Goal: Task Accomplishment & Management: Manage account settings

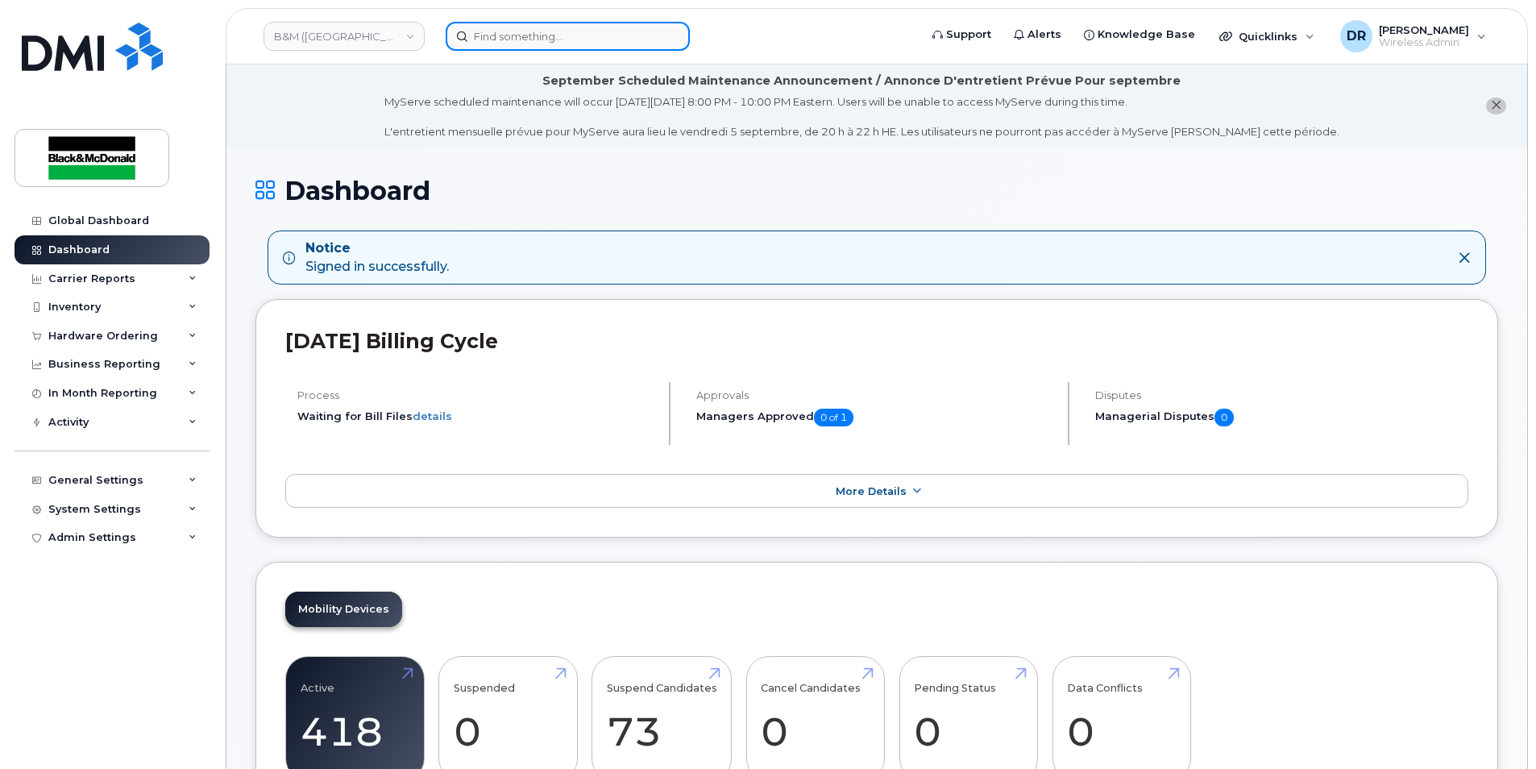
click at [521, 37] on input at bounding box center [568, 36] width 244 height 29
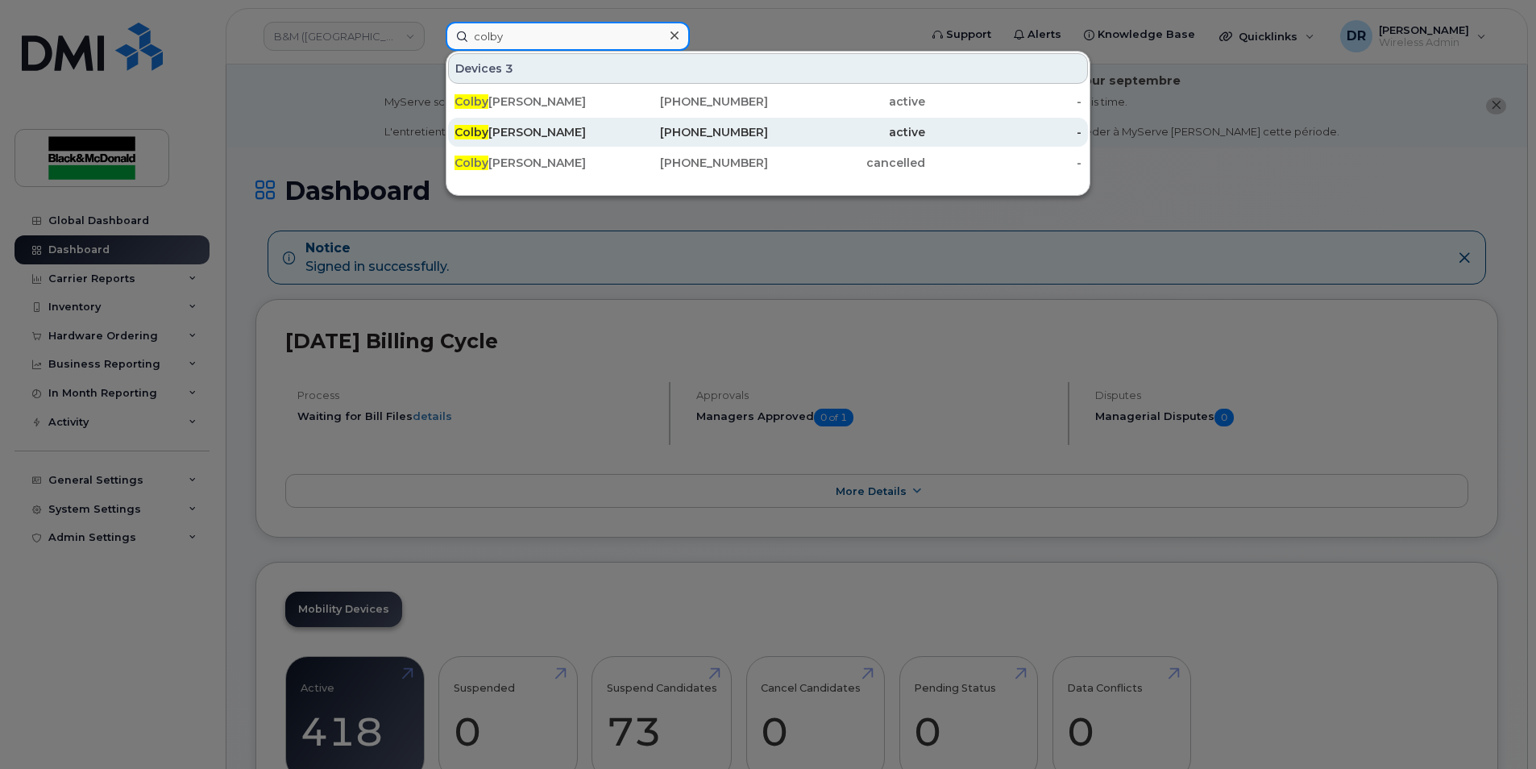
type input "colby"
click at [533, 135] on div "Colby Mcdermott" at bounding box center [533, 132] width 157 height 16
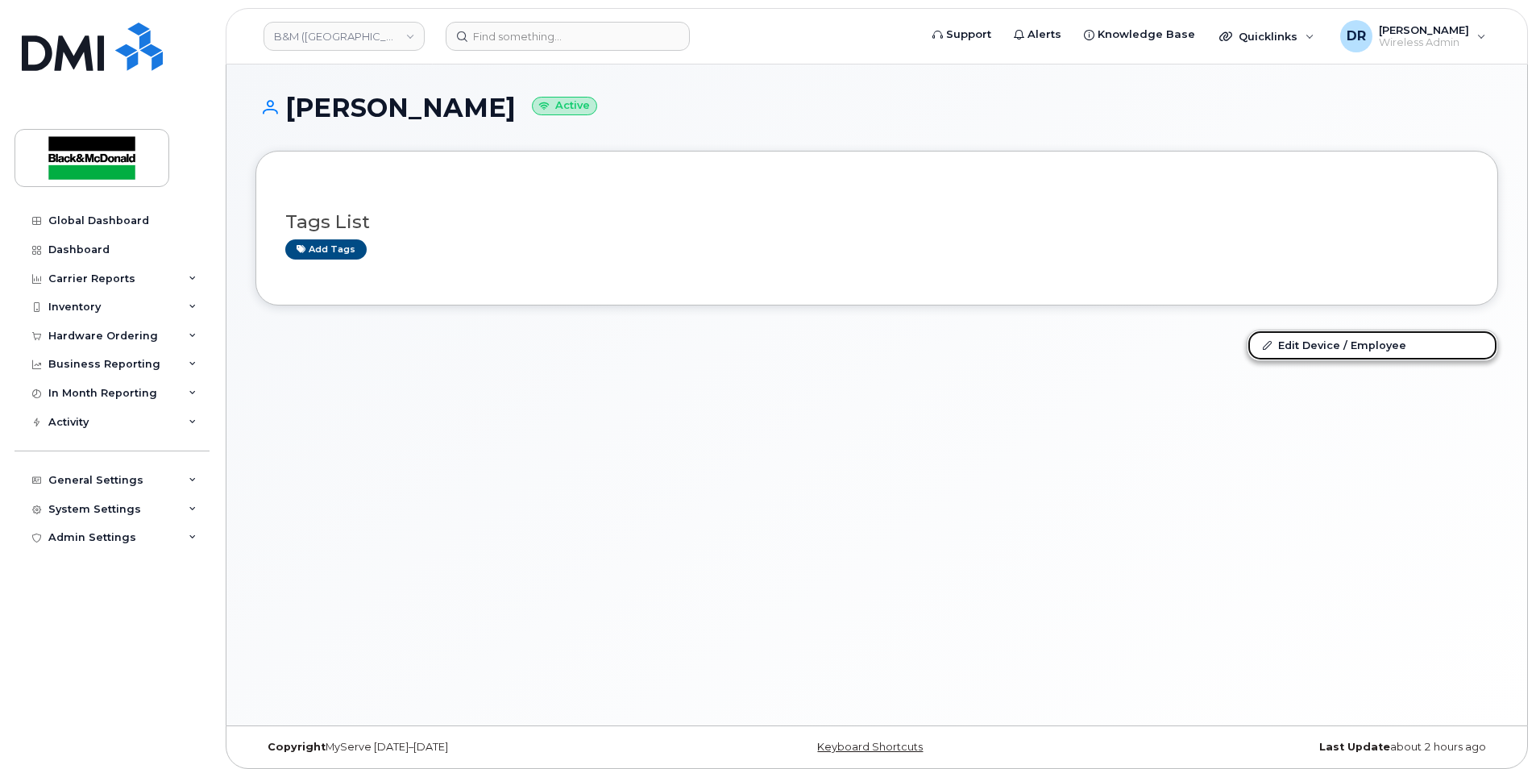
click at [1331, 338] on link "Edit Device / Employee" at bounding box center [1372, 344] width 250 height 29
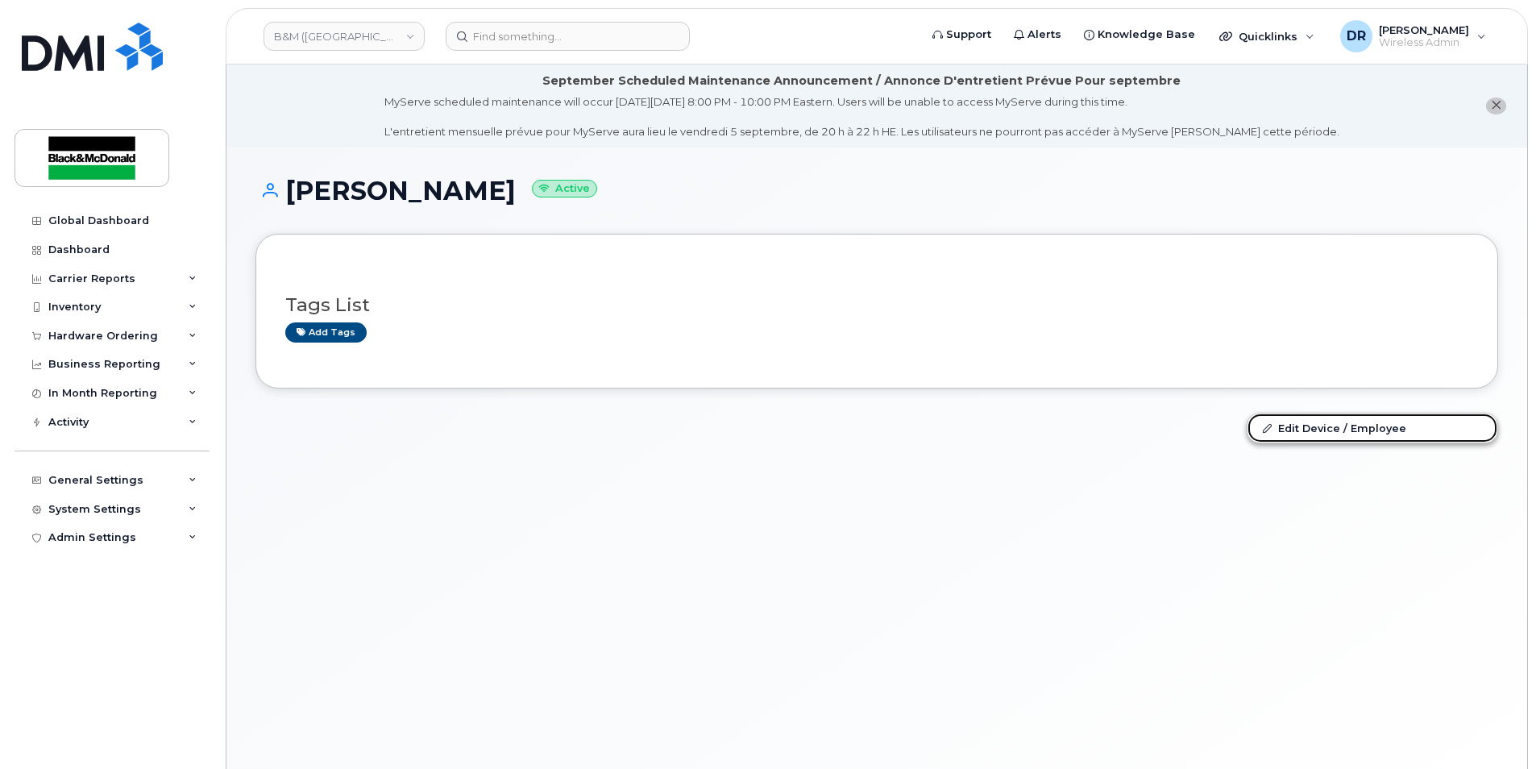
scroll to position [8, 0]
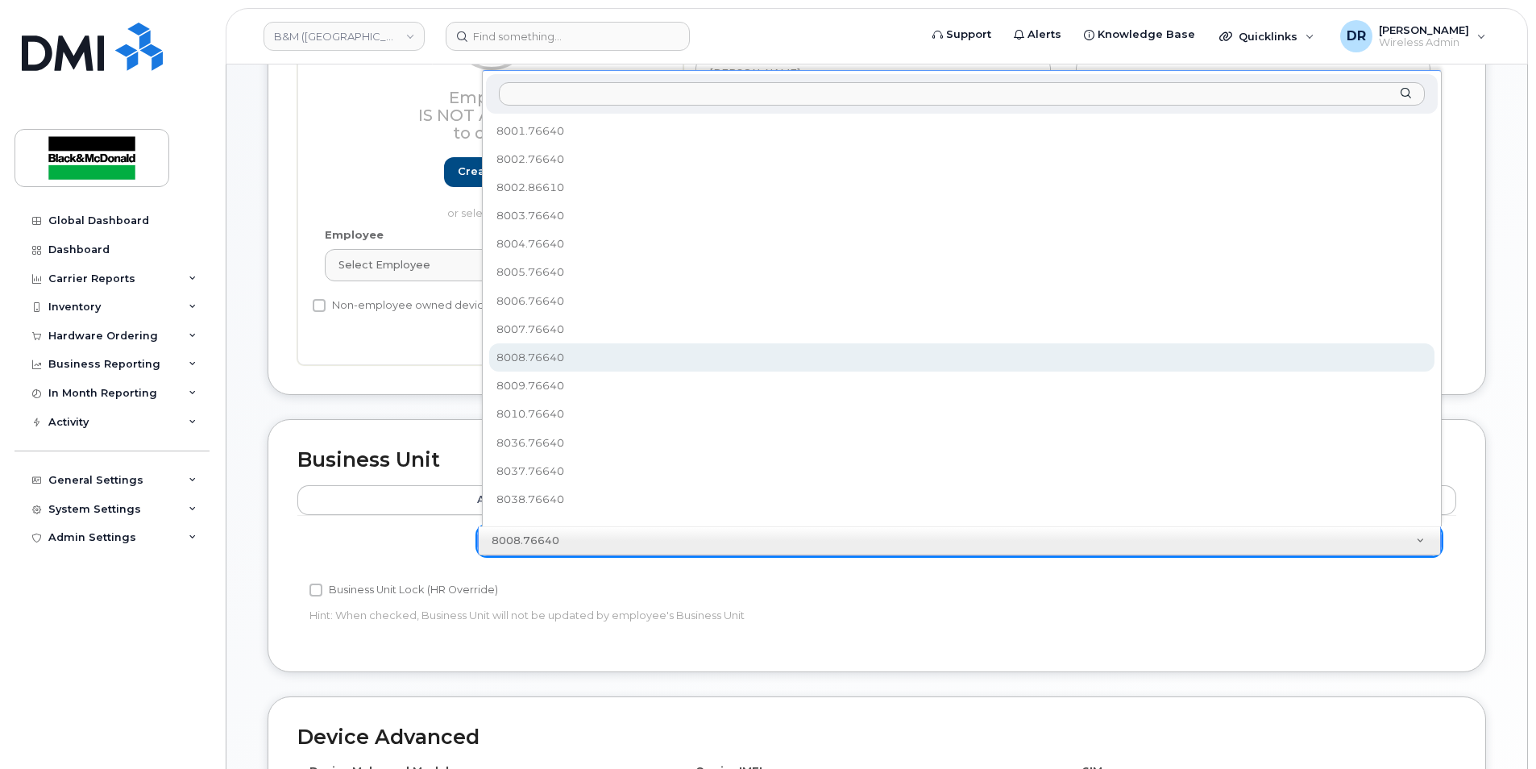
scroll to position [15, 0]
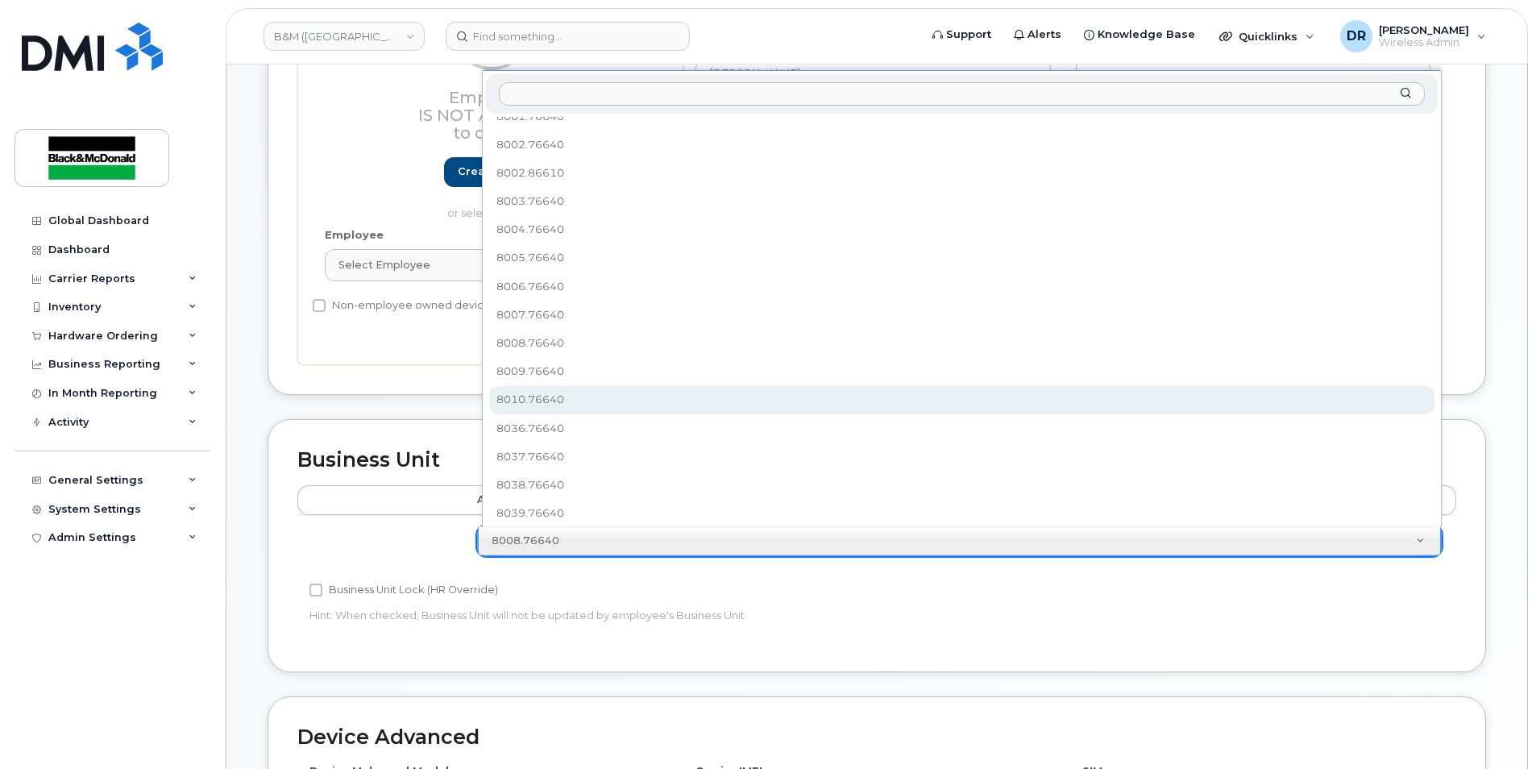
select select "4479416"
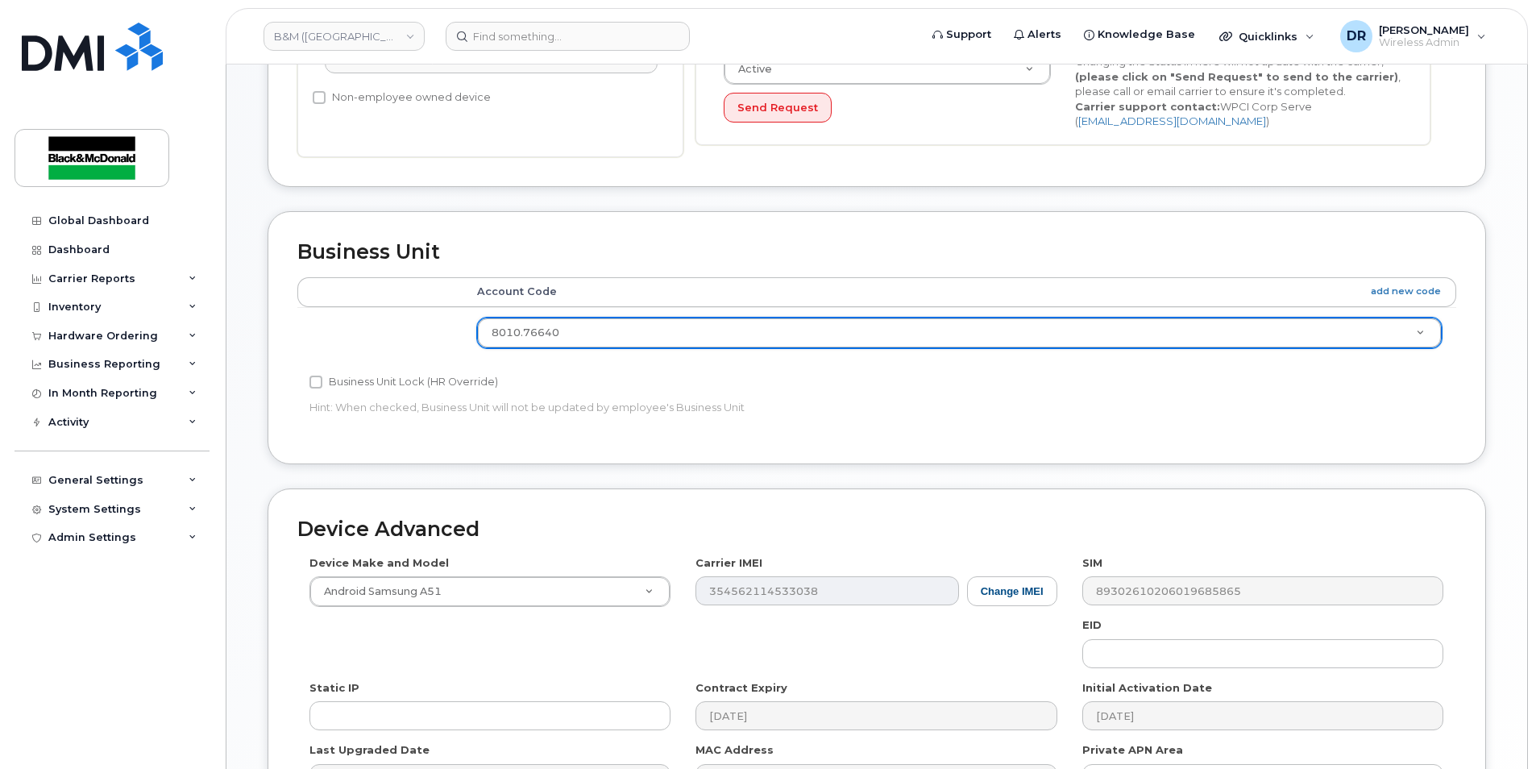
scroll to position [731, 0]
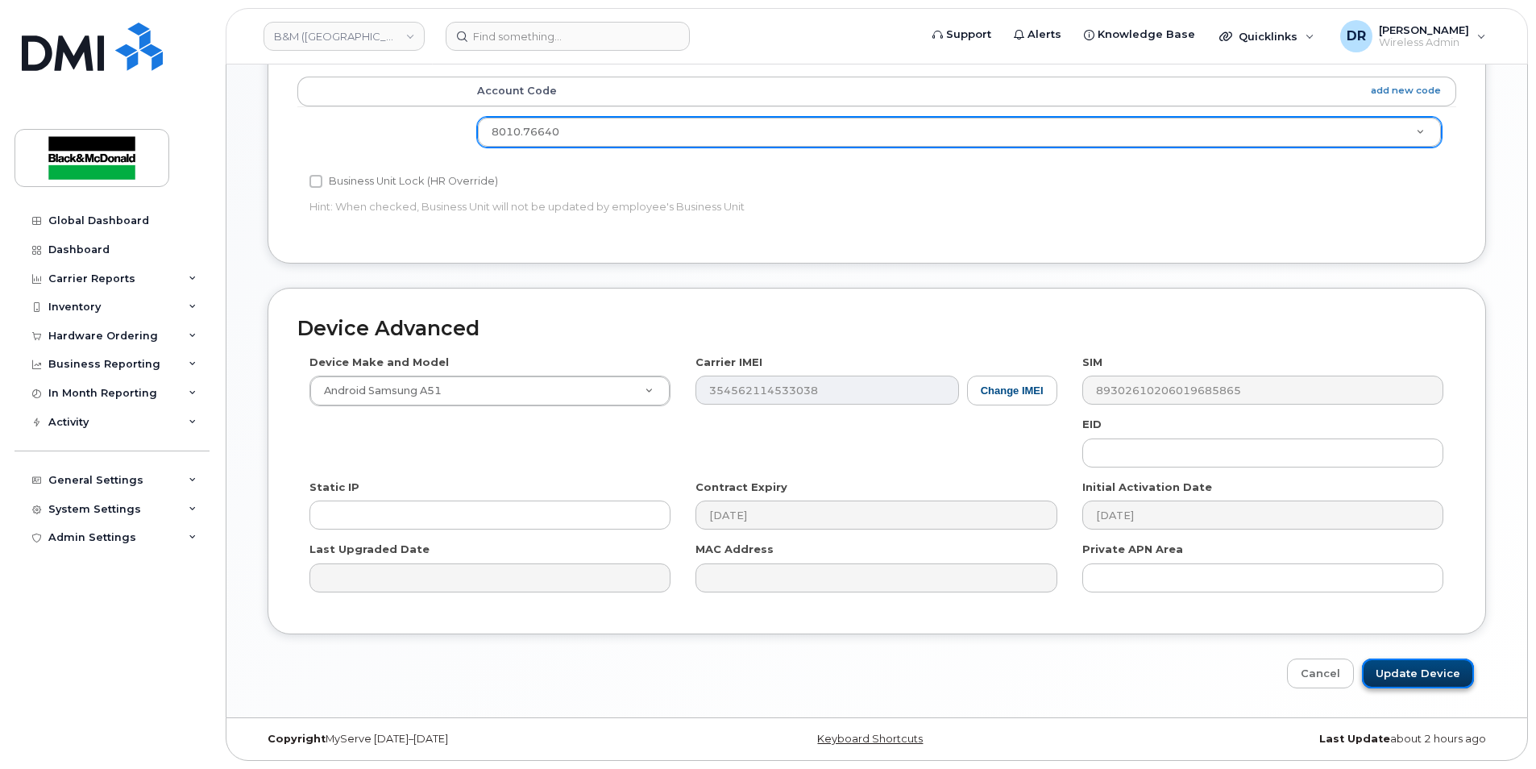
click at [1421, 666] on input "Update Device" at bounding box center [1418, 673] width 112 height 30
type input "Saving..."
